Goal: Information Seeking & Learning: Learn about a topic

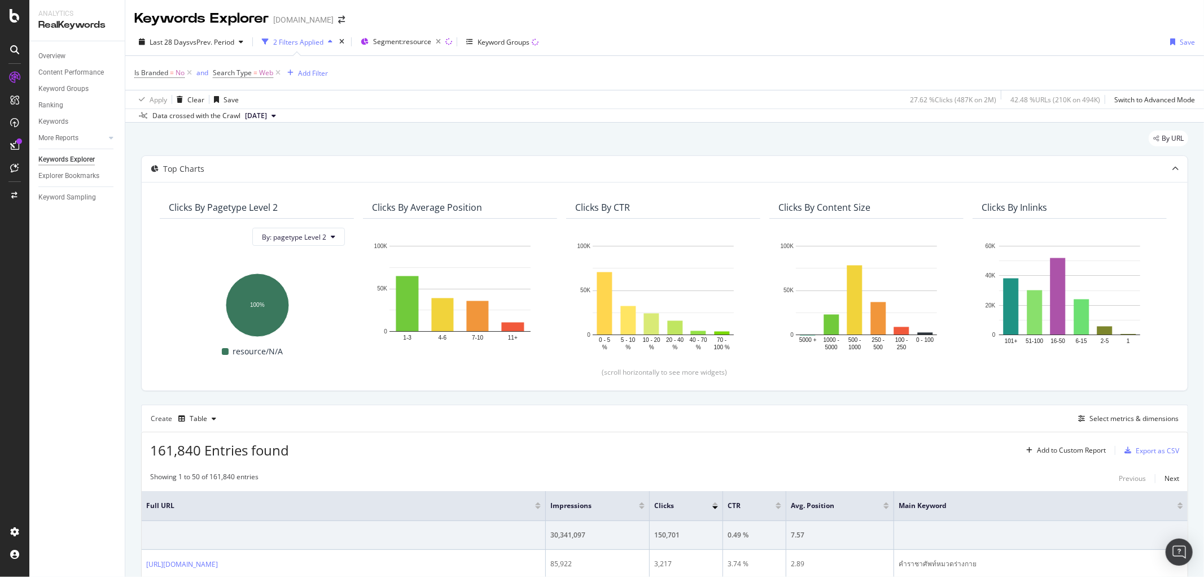
scroll to position [125, 0]
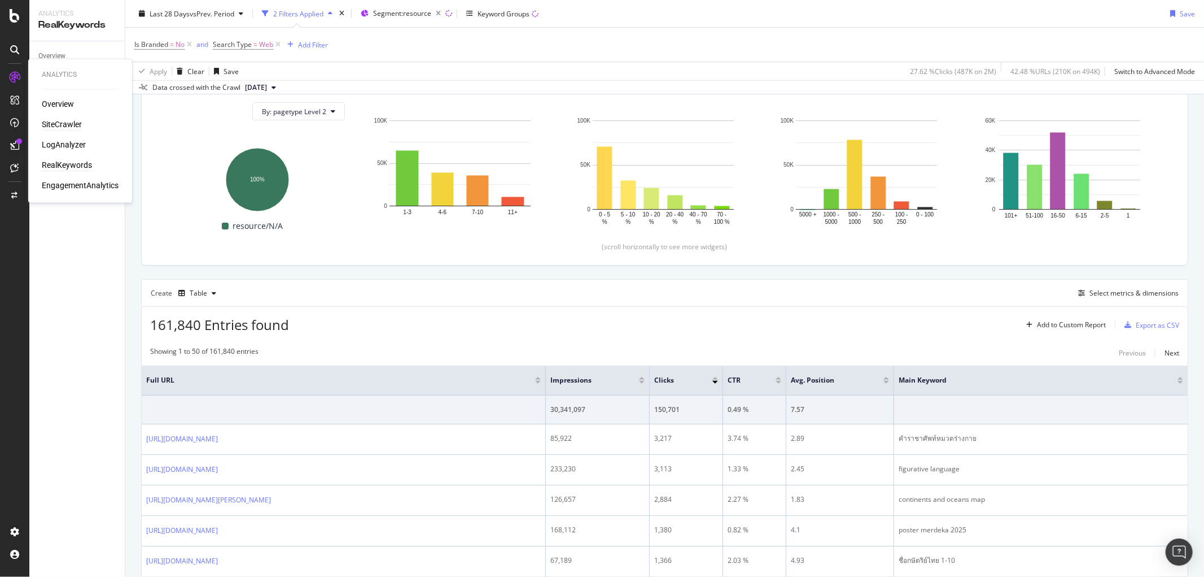
click at [51, 121] on div "SiteCrawler" at bounding box center [62, 124] width 40 height 11
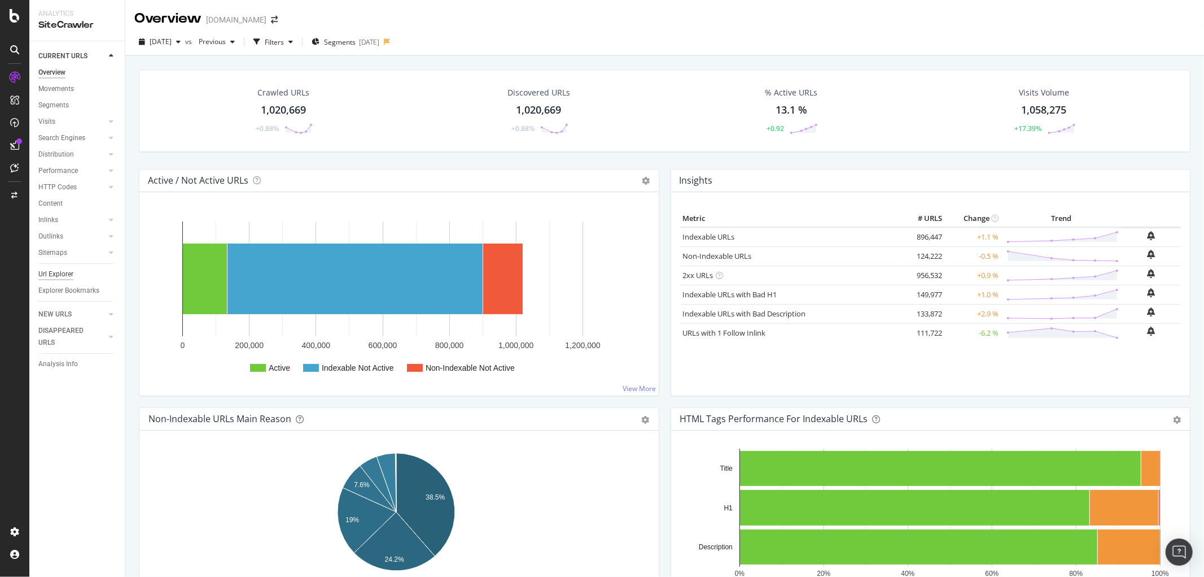
click at [60, 273] on div "Url Explorer" at bounding box center [55, 274] width 35 height 12
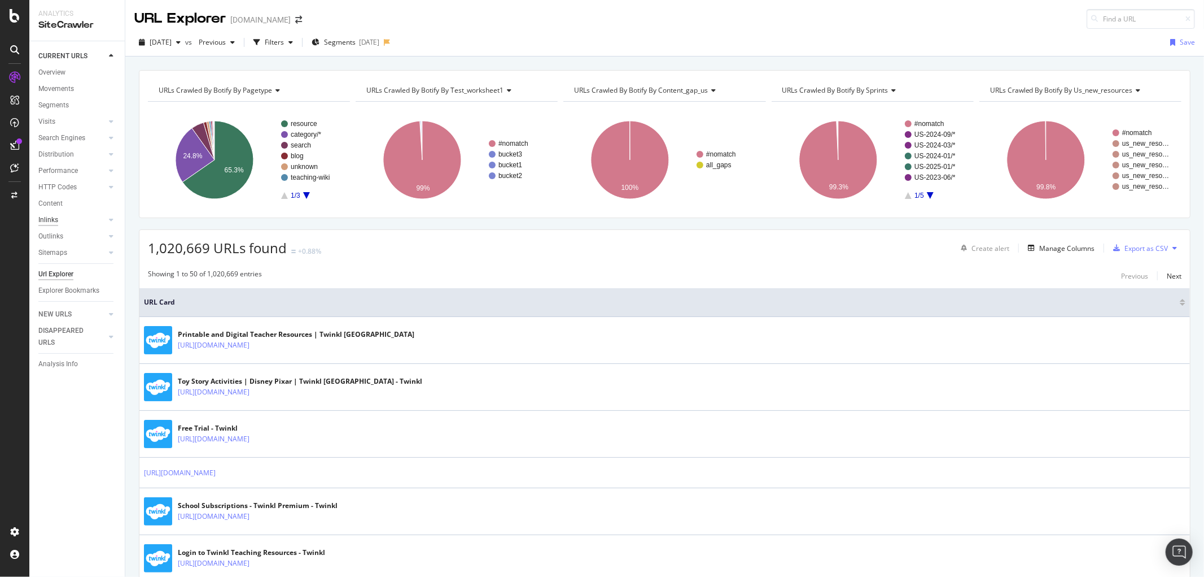
click at [46, 220] on div "Inlinks" at bounding box center [48, 220] width 20 height 12
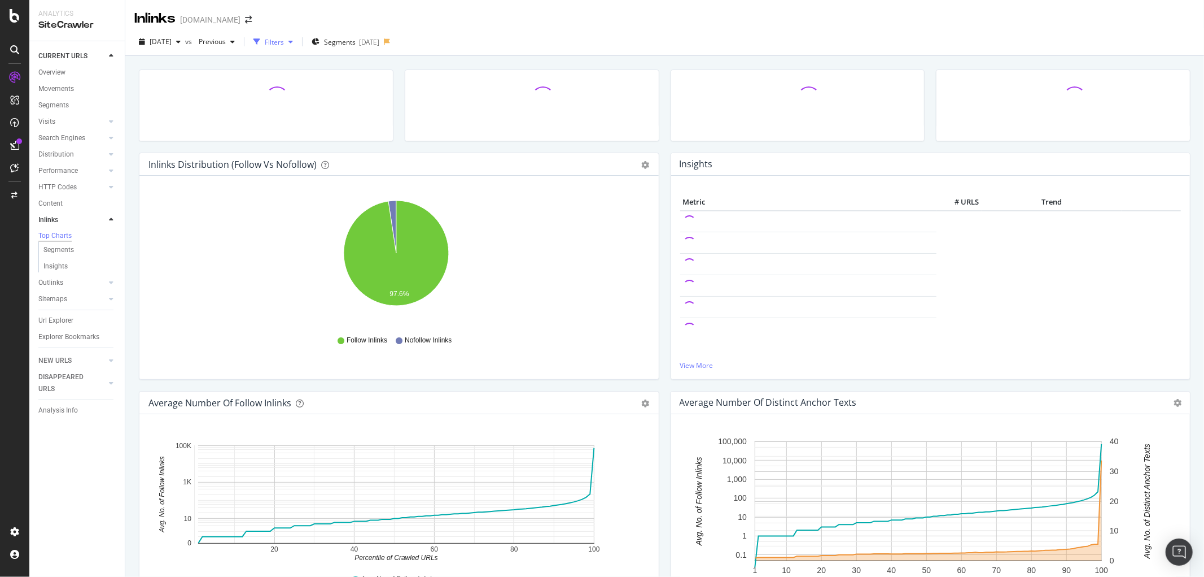
click at [284, 44] on div "Filters" at bounding box center [274, 42] width 19 height 10
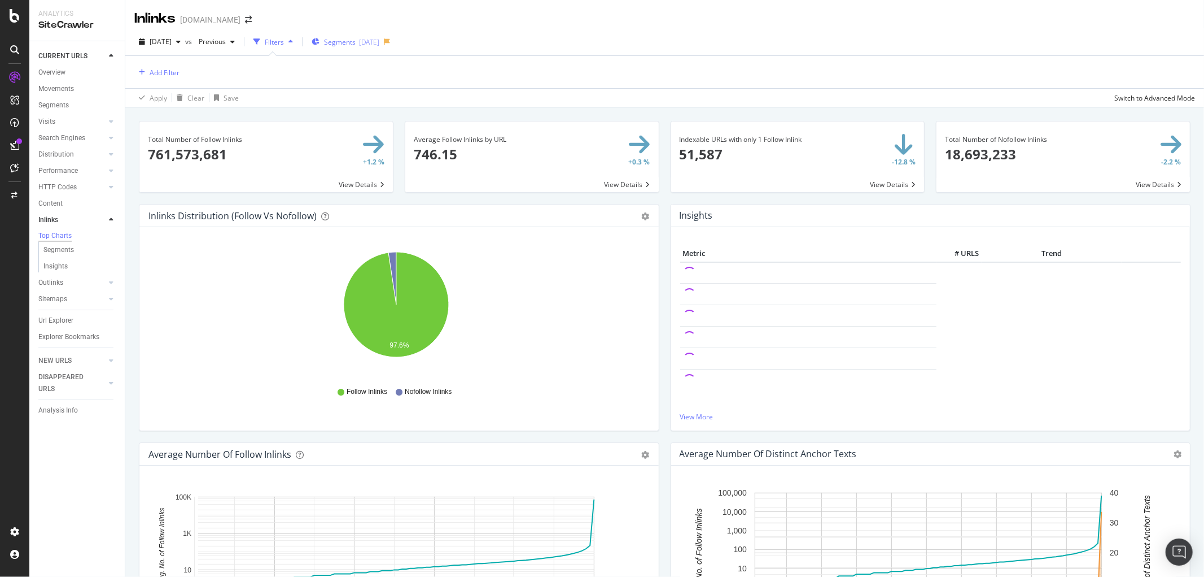
click at [350, 43] on span "Segments" at bounding box center [340, 42] width 32 height 10
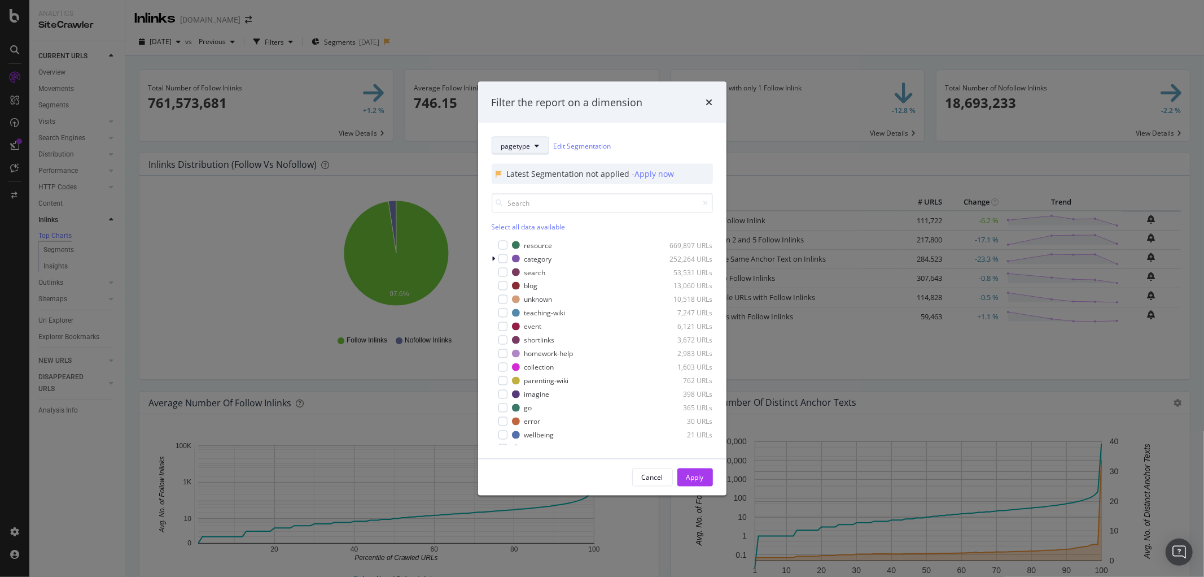
click at [517, 151] on button "pagetype" at bounding box center [521, 146] width 58 height 18
click at [512, 185] on span "pagetype" at bounding box center [543, 186] width 84 height 10
click at [500, 439] on div "modal" at bounding box center [503, 439] width 9 height 9
click at [687, 482] on div "Apply" at bounding box center [696, 477] width 18 height 10
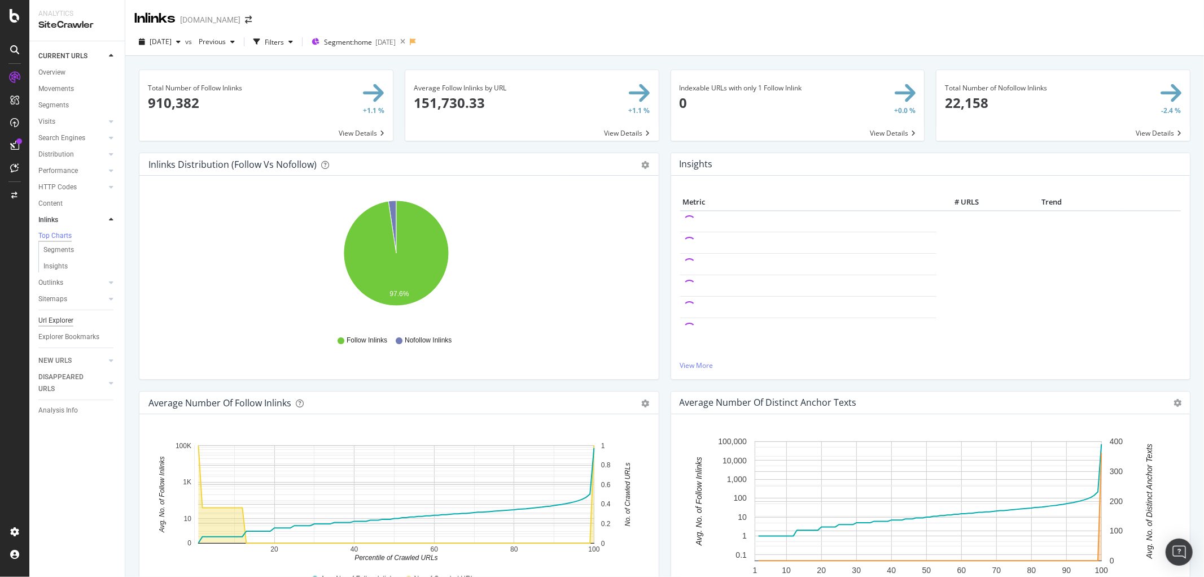
click at [49, 322] on div "Url Explorer" at bounding box center [55, 321] width 35 height 12
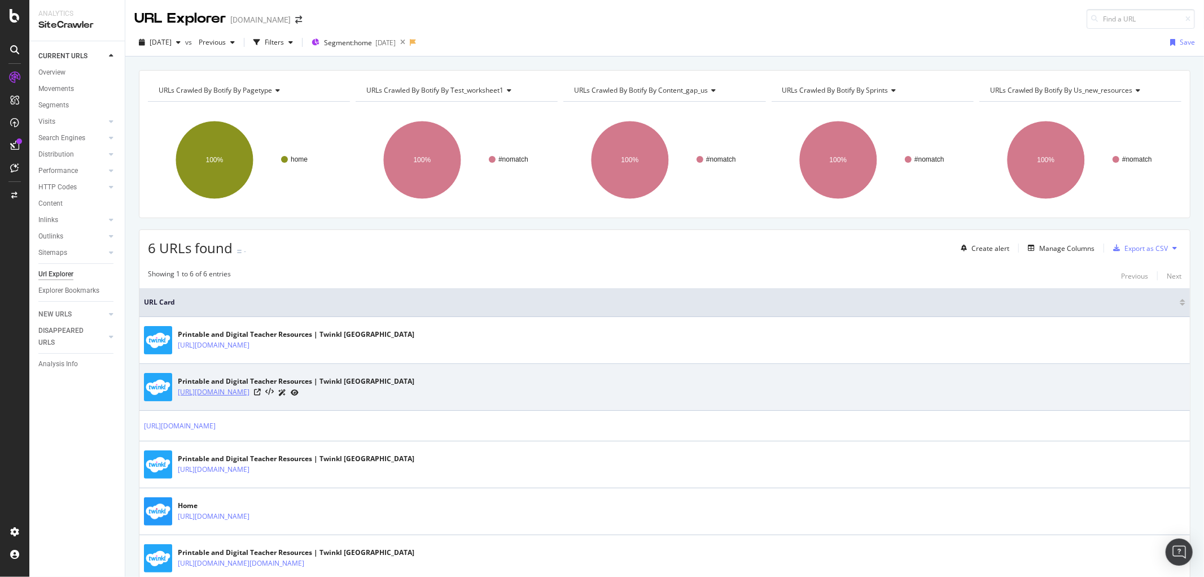
click at [250, 396] on link "[URL][DOMAIN_NAME]" at bounding box center [214, 391] width 72 height 11
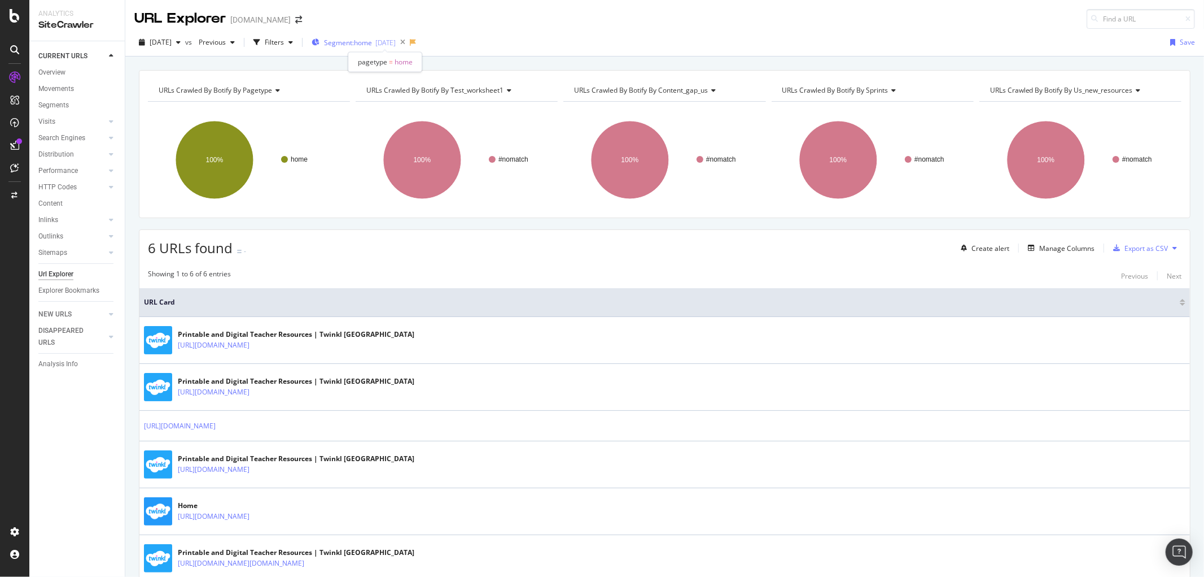
click at [372, 42] on span "Segment: home" at bounding box center [348, 43] width 48 height 10
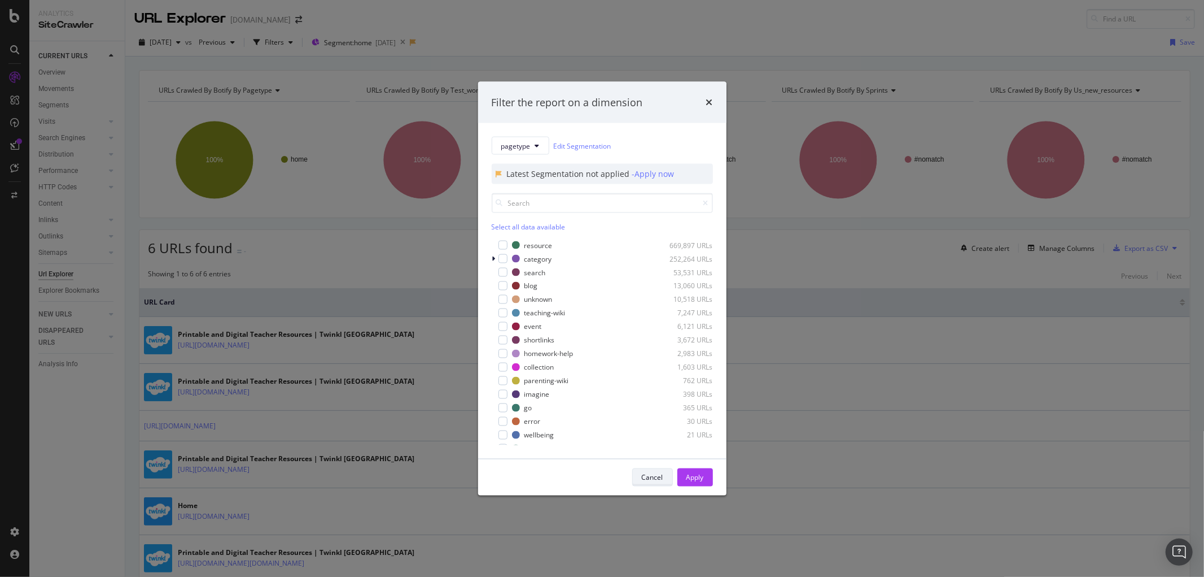
click at [642, 478] on div "Cancel" at bounding box center [652, 477] width 21 height 10
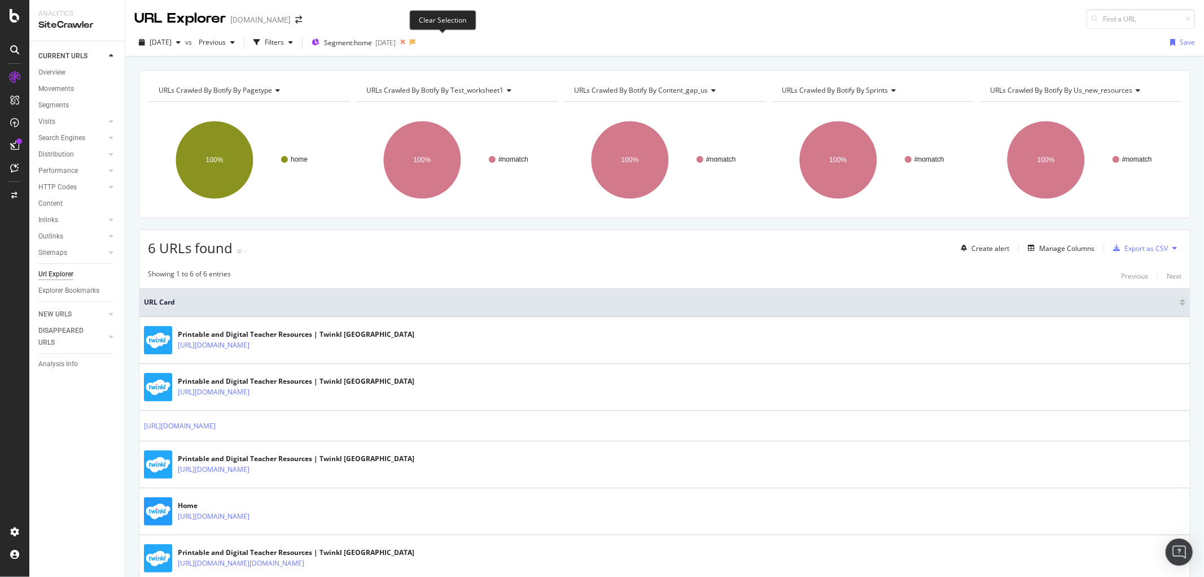
click at [410, 41] on icon at bounding box center [403, 42] width 14 height 16
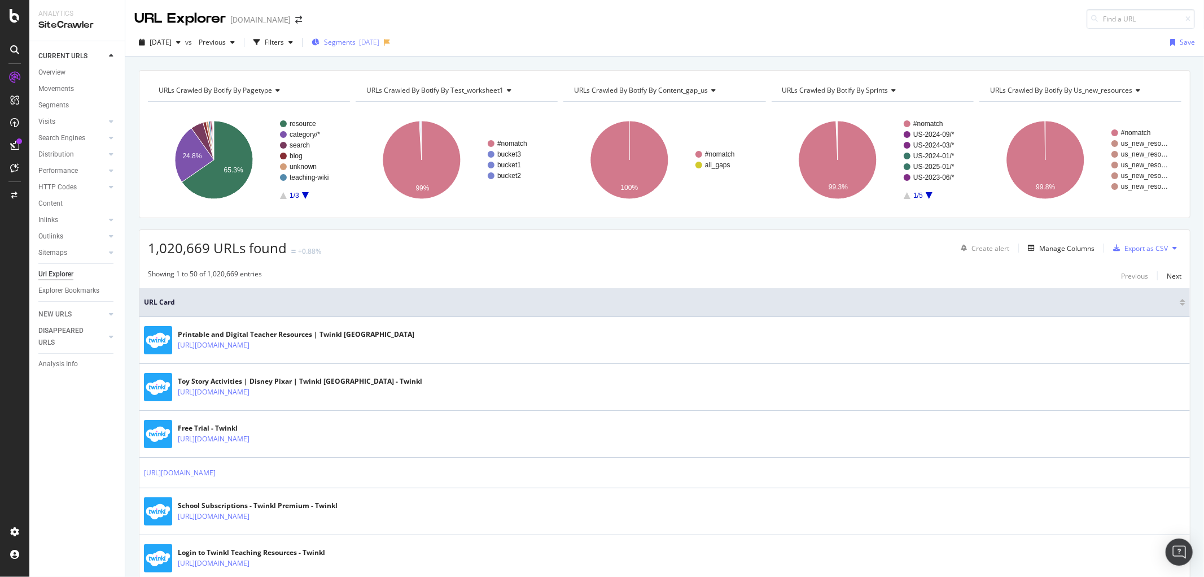
click at [356, 44] on span "Segments" at bounding box center [340, 42] width 32 height 10
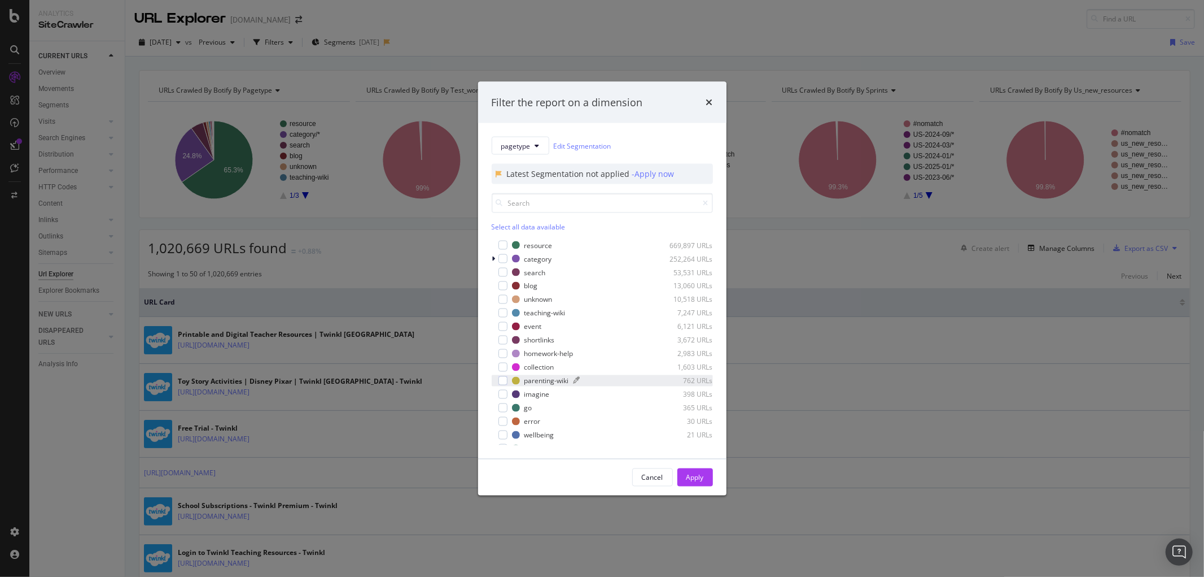
scroll to position [36, 0]
click at [504, 438] on div "modal" at bounding box center [503, 439] width 9 height 9
click at [689, 477] on div "Apply" at bounding box center [696, 477] width 18 height 10
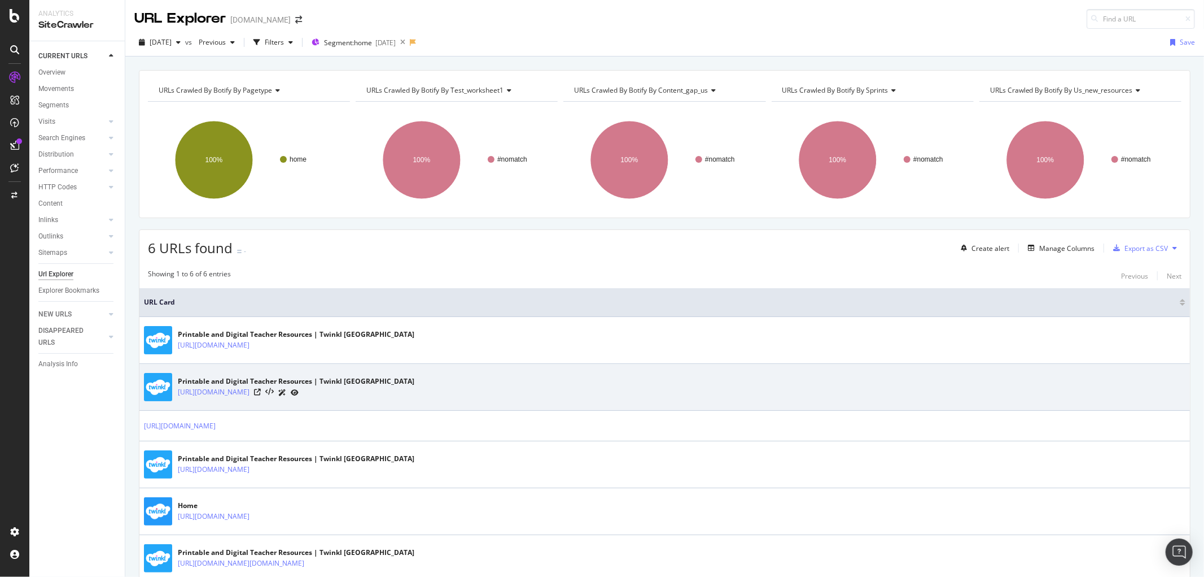
scroll to position [71, 0]
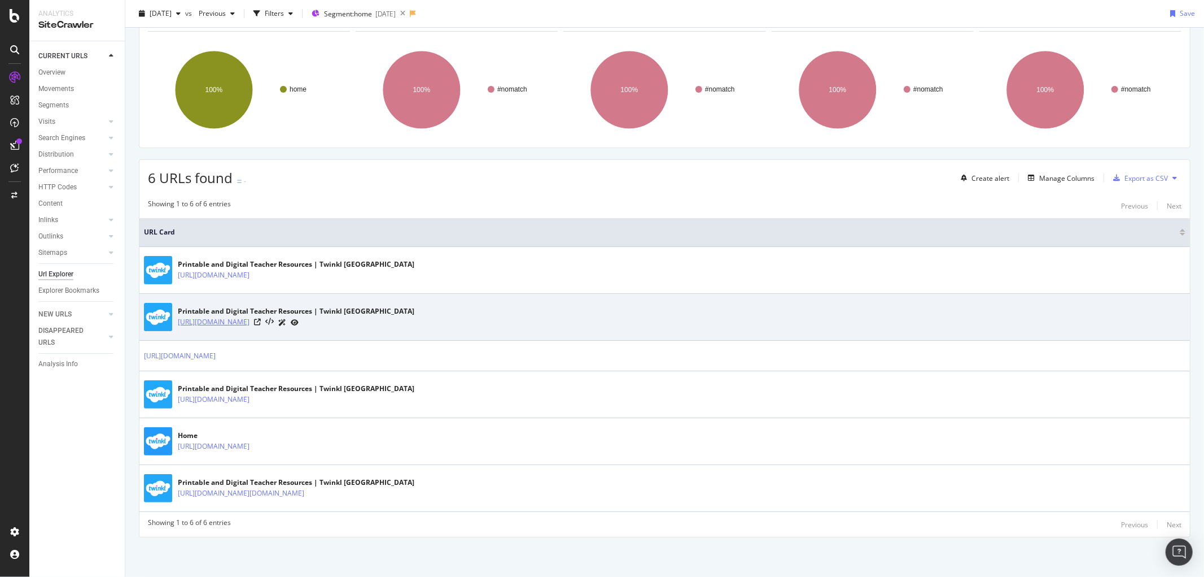
click at [250, 322] on link "[URL][DOMAIN_NAME]" at bounding box center [214, 321] width 72 height 11
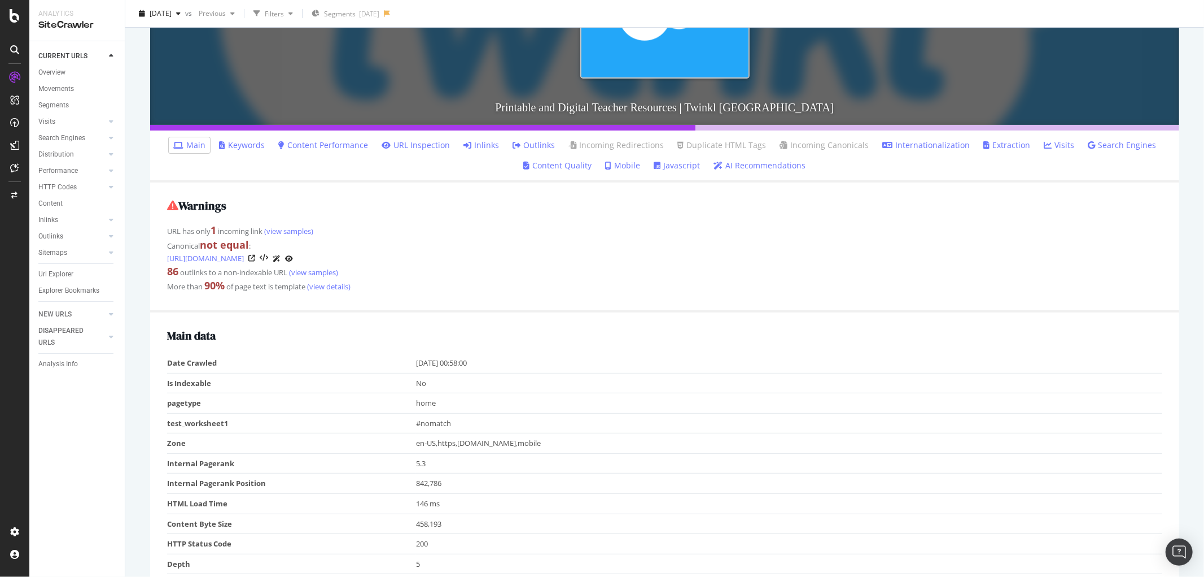
scroll to position [188, 0]
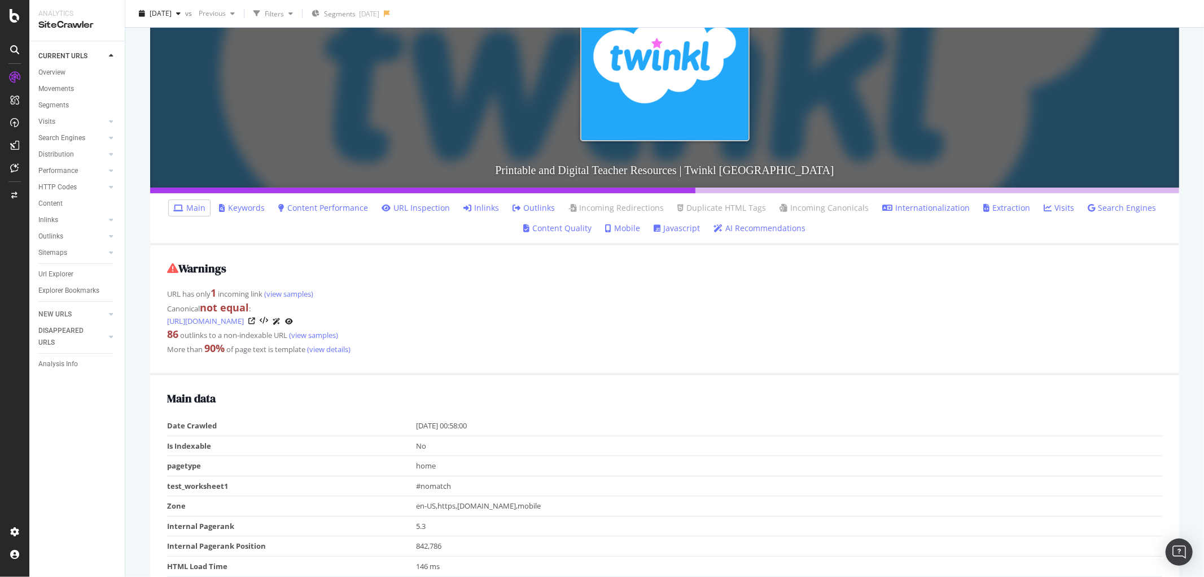
click at [529, 204] on link "Outlinks" at bounding box center [534, 207] width 42 height 11
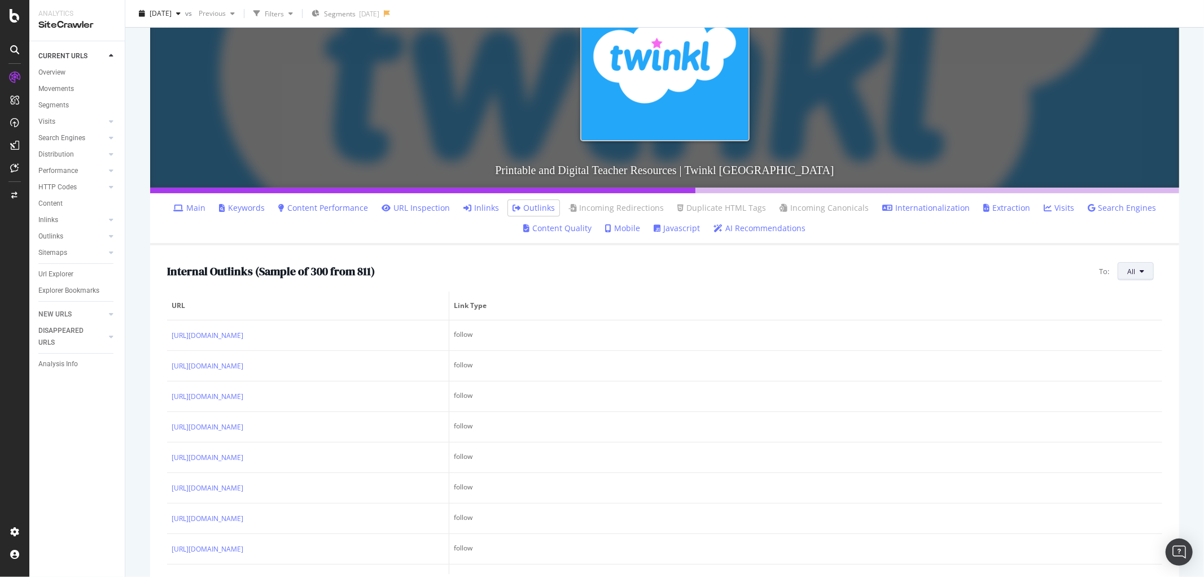
click at [1127, 267] on button "All" at bounding box center [1136, 271] width 36 height 18
click at [1127, 313] on span "Non-Indexable URLs" at bounding box center [1148, 314] width 63 height 10
click at [1098, 275] on span "Non-Indexable URLs" at bounding box center [1103, 272] width 63 height 10
click at [1068, 296] on span "All" at bounding box center [1094, 293] width 67 height 10
